Goal: Navigation & Orientation: Find specific page/section

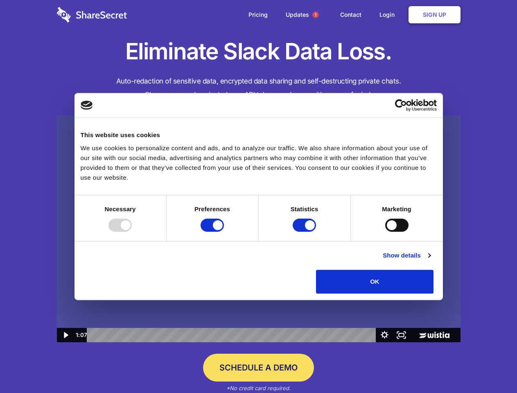
click at [258, 197] on img at bounding box center [259, 229] width 404 height 227
click at [132, 232] on div at bounding box center [120, 225] width 23 height 13
click at [224, 232] on input "Preferences" at bounding box center [212, 225] width 23 height 13
checkbox input "false"
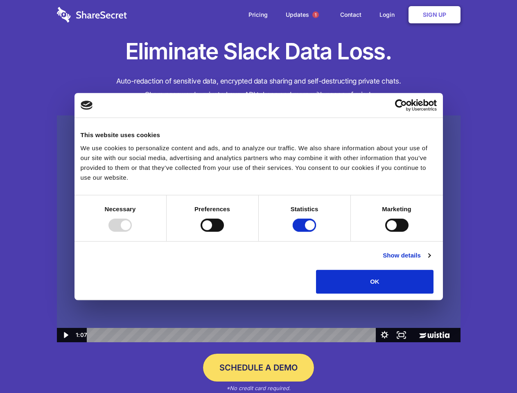
click at [306, 232] on input "Statistics" at bounding box center [304, 225] width 23 height 13
checkbox input "false"
click at [385, 232] on input "Marketing" at bounding box center [396, 225] width 23 height 13
checkbox input "true"
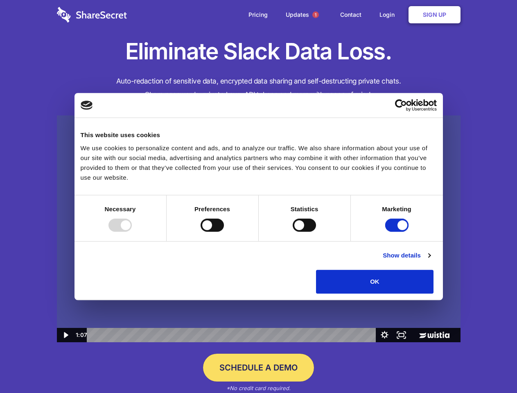
checkbox input "true"
click at [431, 261] on link "Show details" at bounding box center [407, 256] width 48 height 10
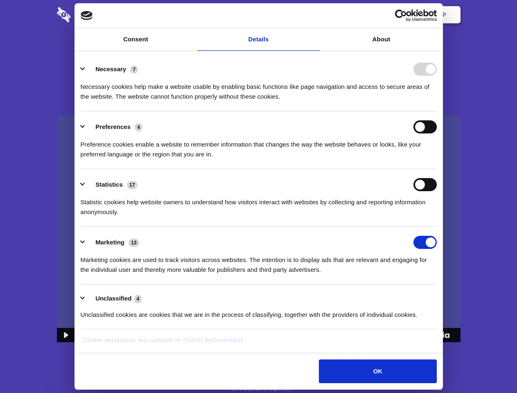
click at [437, 102] on div "Necessary cookies help make a website usable by enabling basic functions like p…" at bounding box center [259, 89] width 356 height 26
click at [315, 15] on span "1" at bounding box center [316, 14] width 7 height 7
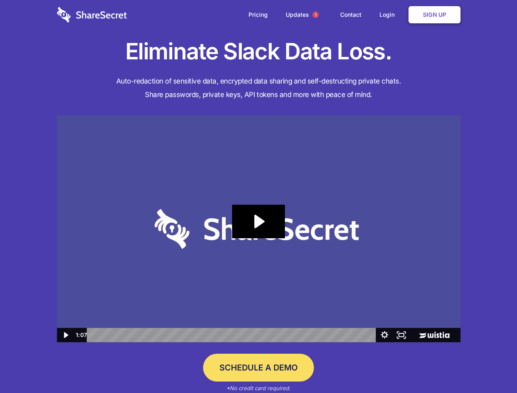
click at [259, 229] on icon "Play Video: Sharesecret Slack Extension" at bounding box center [258, 222] width 52 height 34
